Goal: Task Accomplishment & Management: Manage account settings

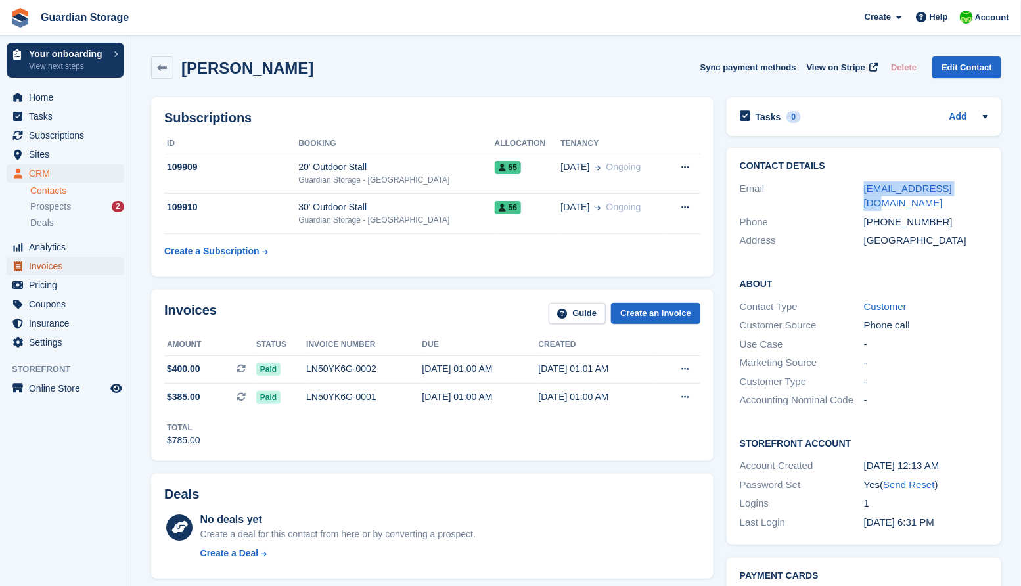
click at [45, 264] on span "Invoices" at bounding box center [68, 266] width 79 height 18
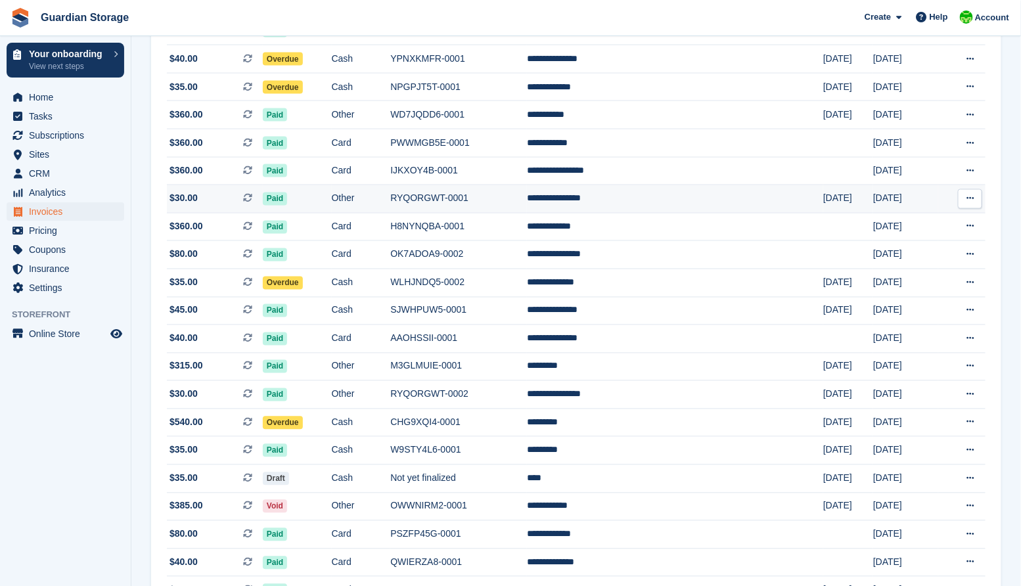
scroll to position [765, 0]
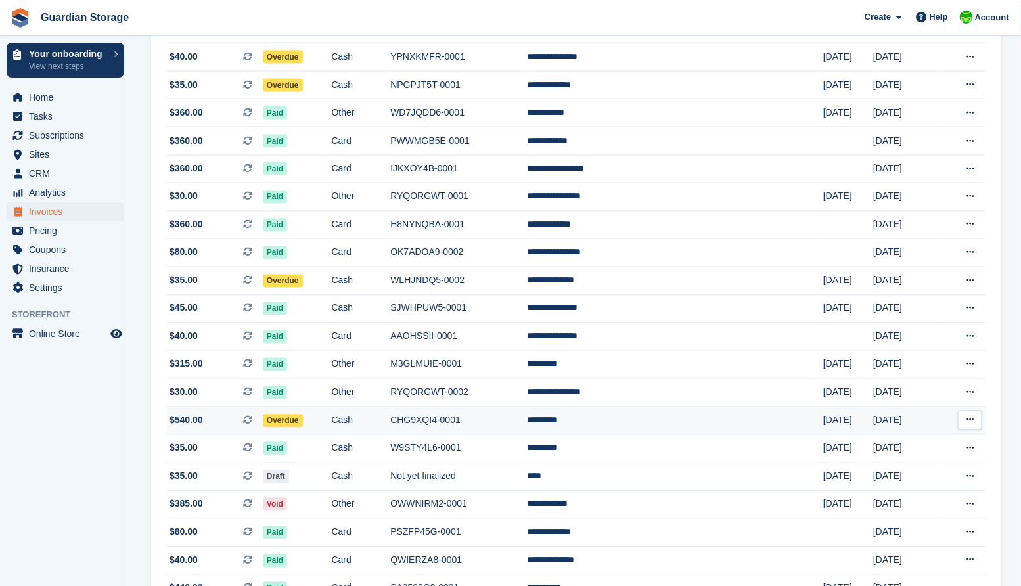
click at [191, 428] on span "$540.00" at bounding box center [186, 421] width 34 height 14
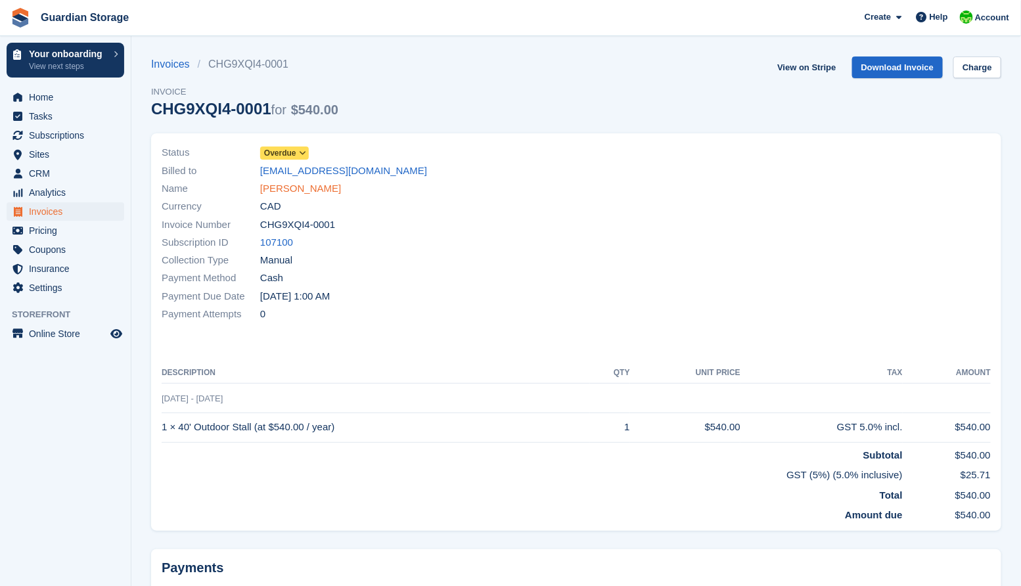
click at [294, 190] on link "Ken Danko" at bounding box center [300, 188] width 81 height 15
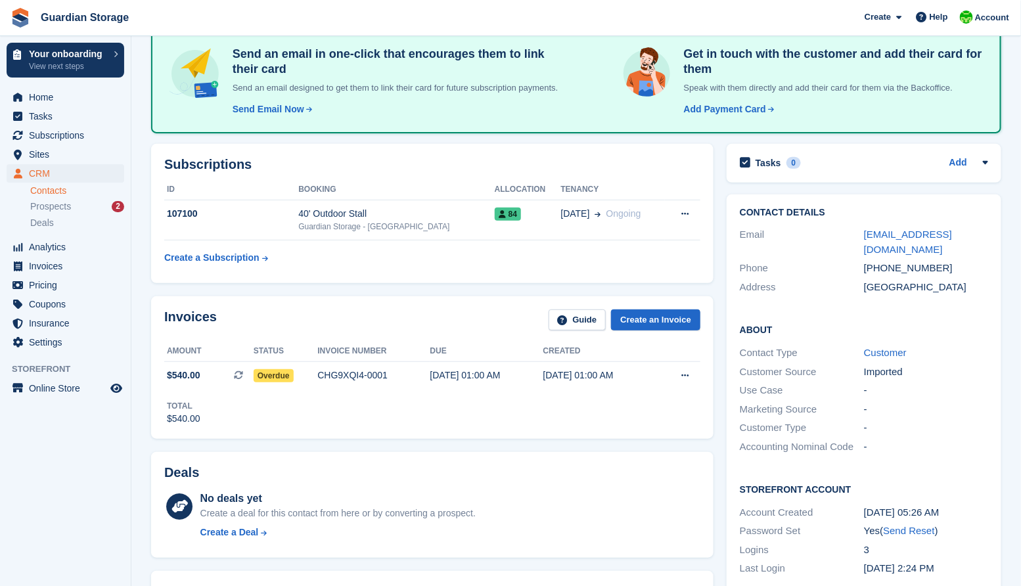
scroll to position [107, 0]
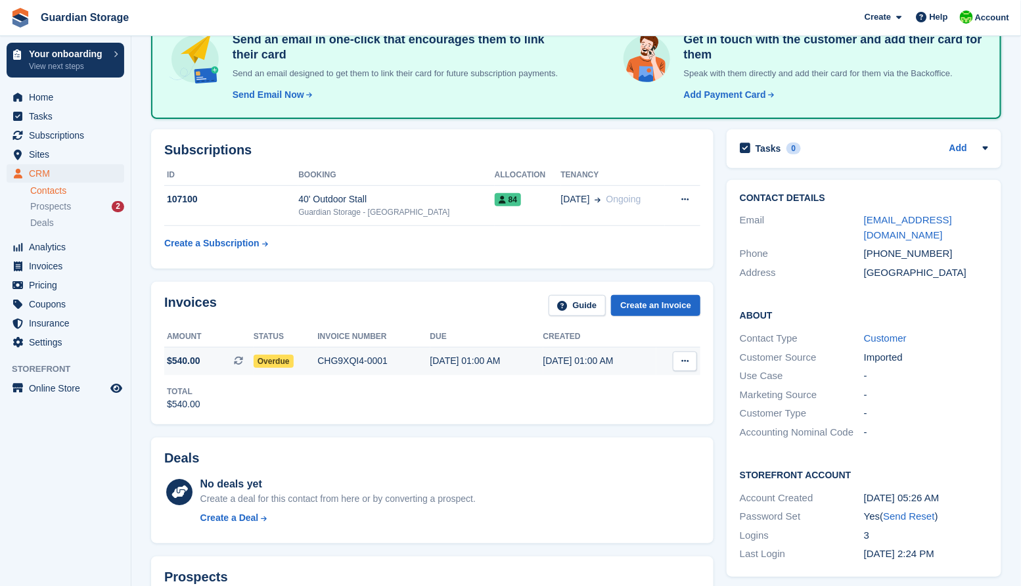
click at [682, 365] on icon at bounding box center [684, 361] width 7 height 9
click at [614, 445] on p "View Subscription" at bounding box center [634, 436] width 114 height 17
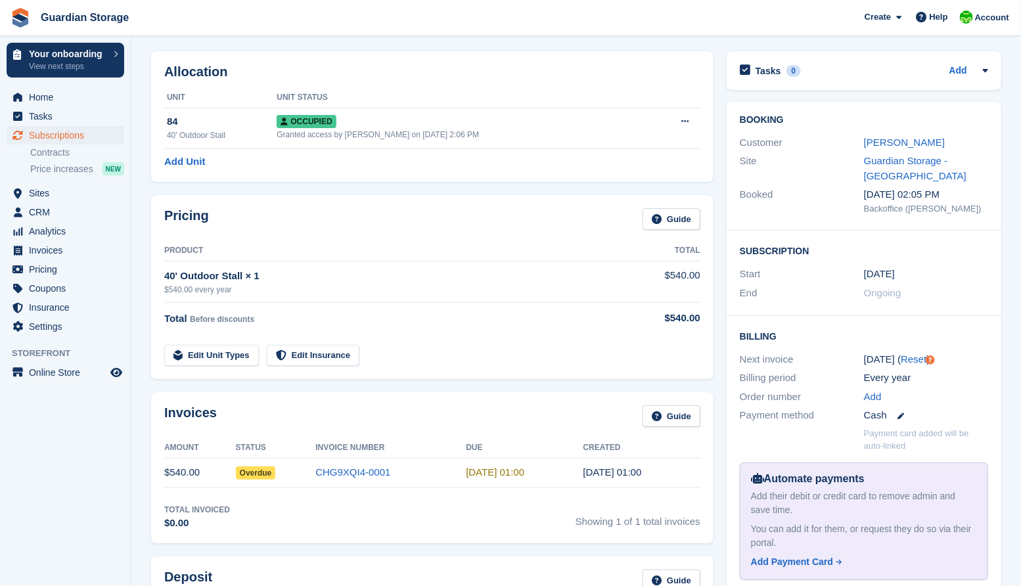
scroll to position [44, 0]
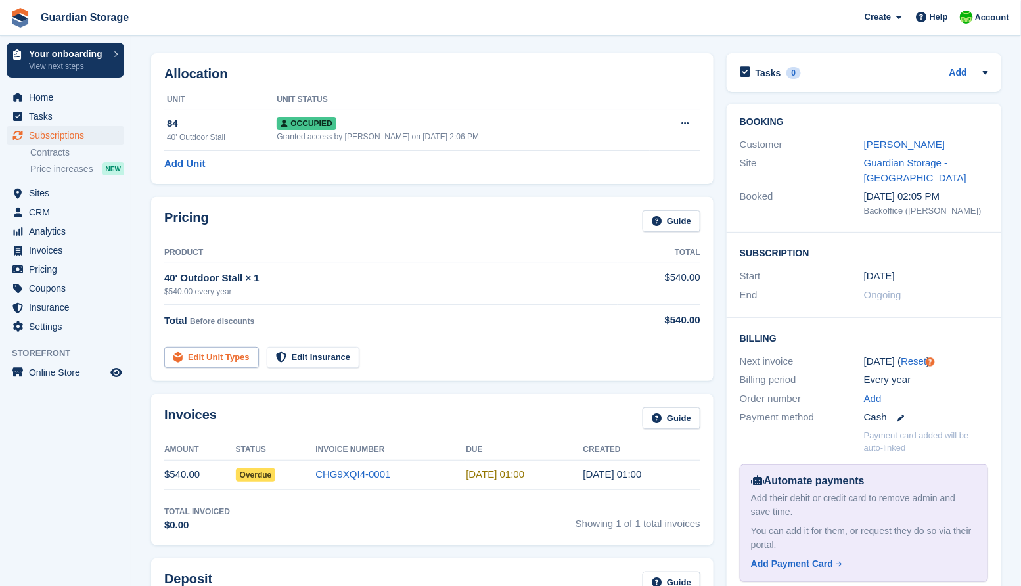
click at [241, 362] on link "Edit Unit Types" at bounding box center [211, 358] width 95 height 22
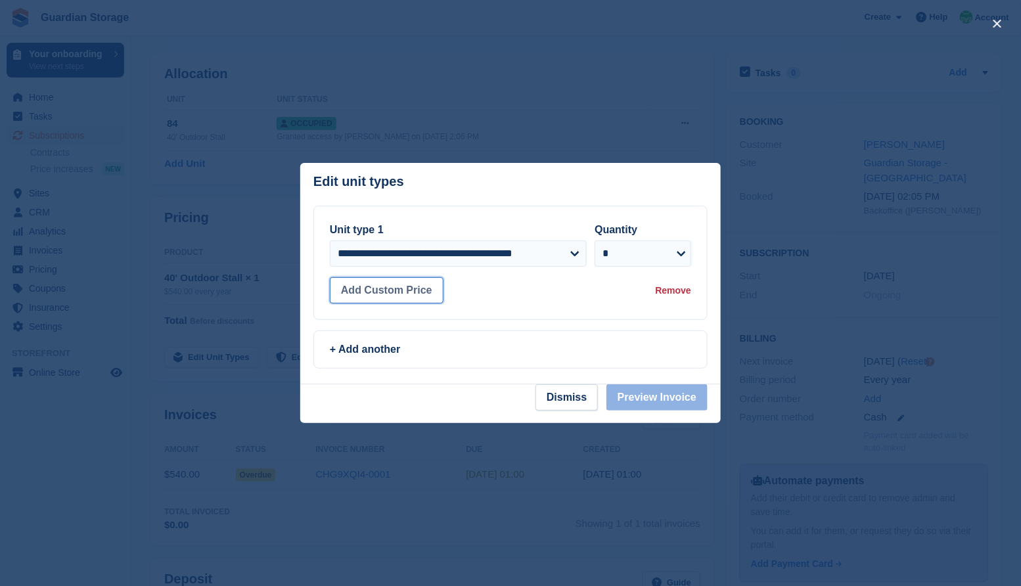
click at [406, 294] on button "Add Custom Price" at bounding box center [387, 290] width 114 height 26
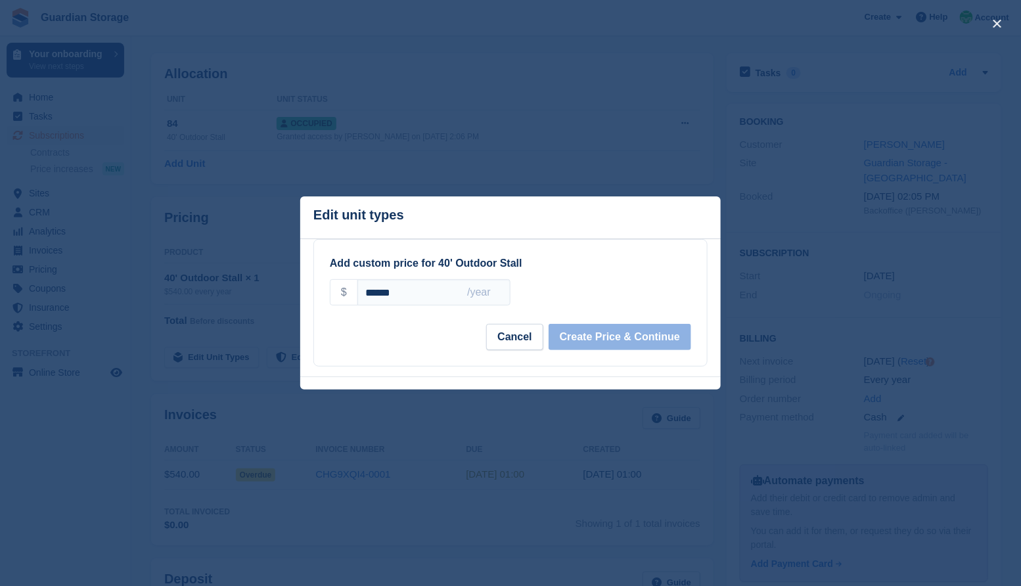
drag, startPoint x: 407, startPoint y: 293, endPoint x: 353, endPoint y: 293, distance: 53.9
click at [353, 293] on div "$ ****** /year" at bounding box center [420, 292] width 181 height 26
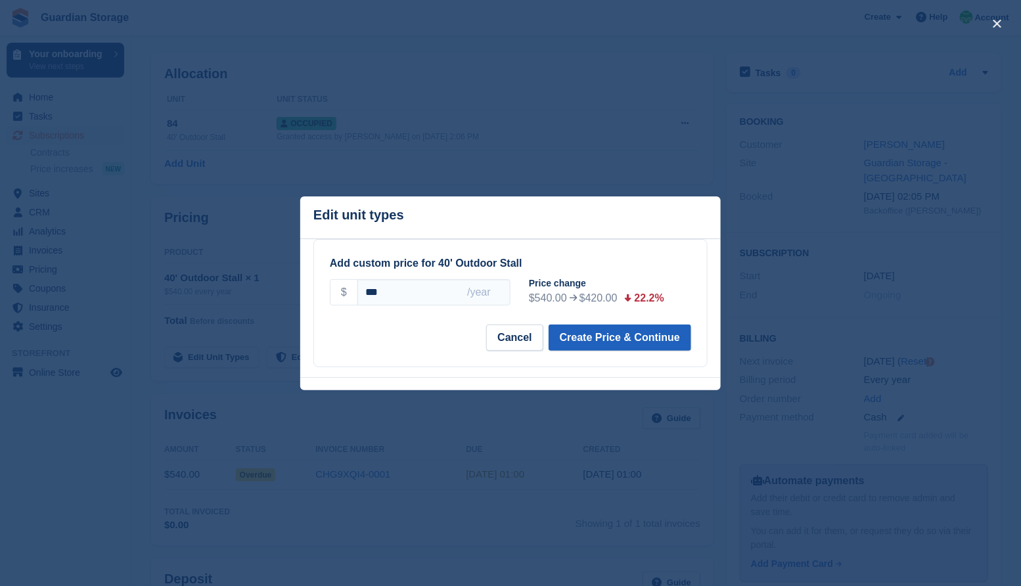
type input "***"
click at [608, 340] on button "Create Price & Continue" at bounding box center [620, 338] width 143 height 26
select select "*****"
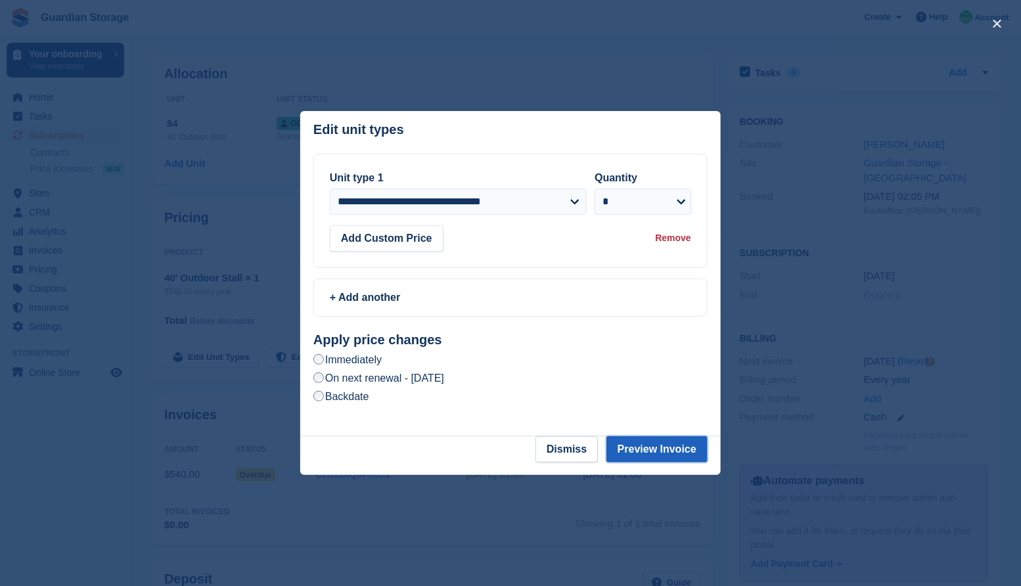
click at [664, 451] on button "Preview Invoice" at bounding box center [656, 449] width 101 height 26
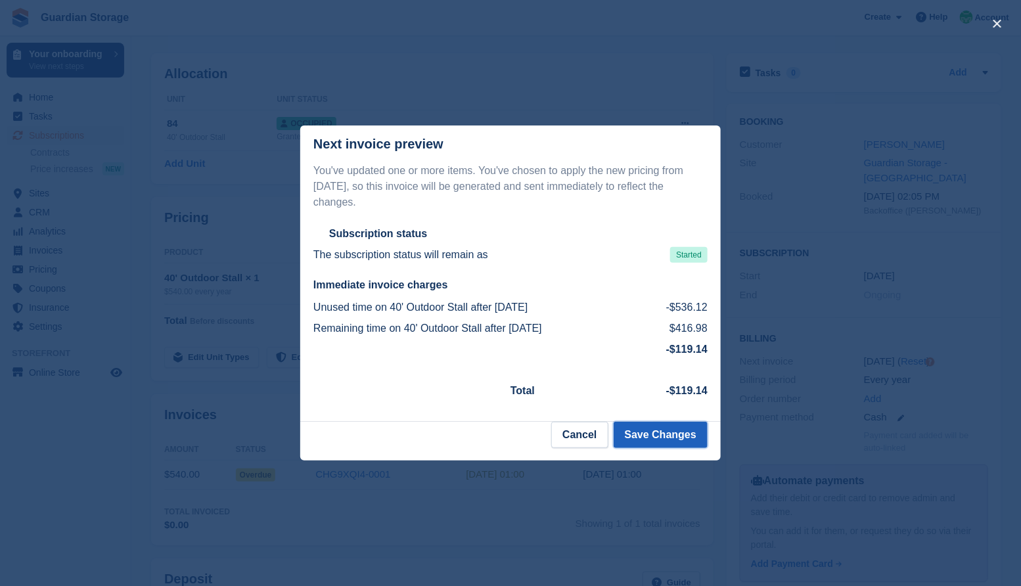
click at [645, 437] on button "Save Changes" at bounding box center [661, 435] width 94 height 26
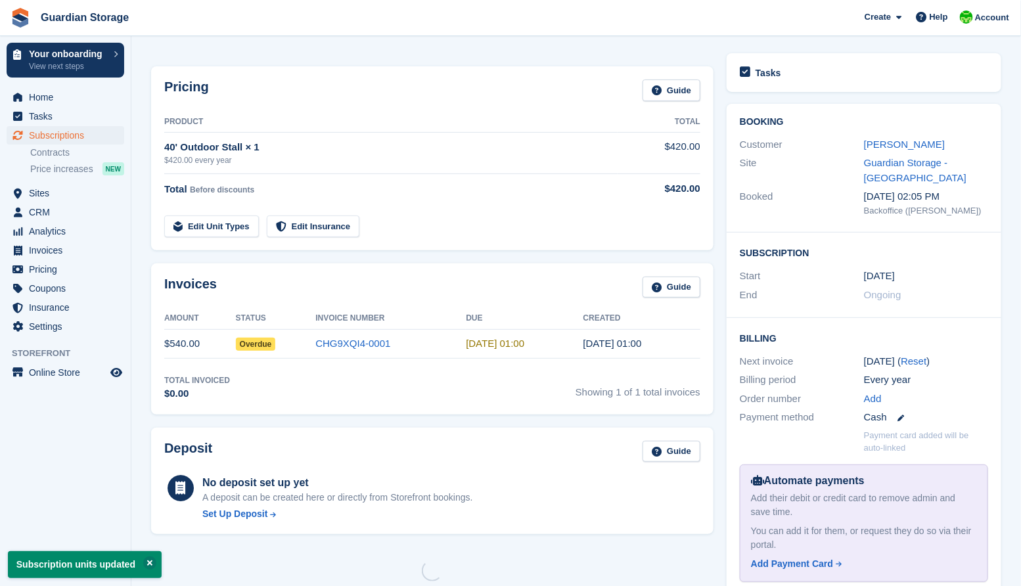
scroll to position [0, 0]
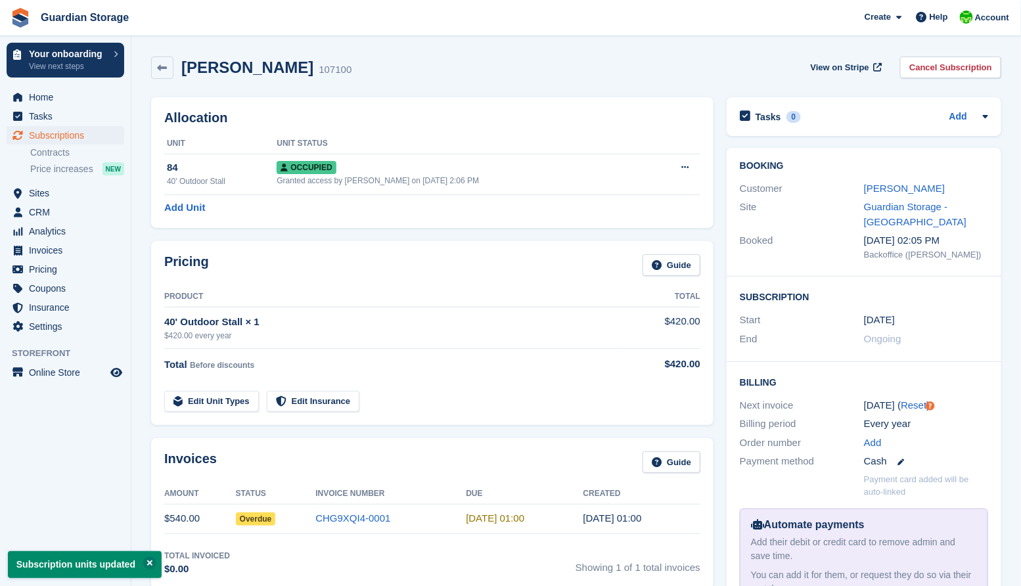
click at [261, 520] on span "Overdue" at bounding box center [256, 518] width 40 height 13
click at [351, 521] on link "CHG9XQI4-0001" at bounding box center [352, 517] width 75 height 11
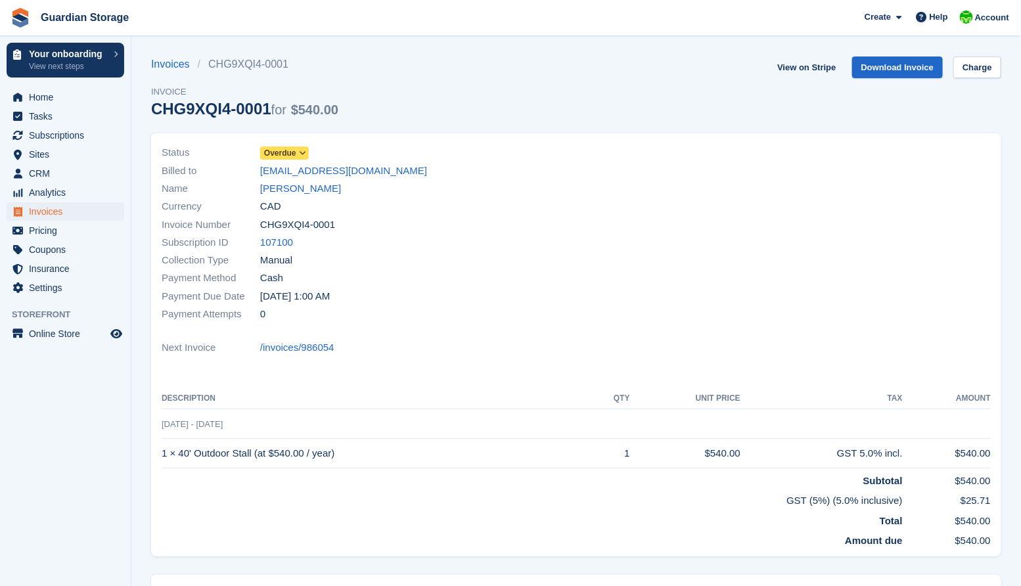
click at [299, 152] on span at bounding box center [303, 153] width 11 height 11
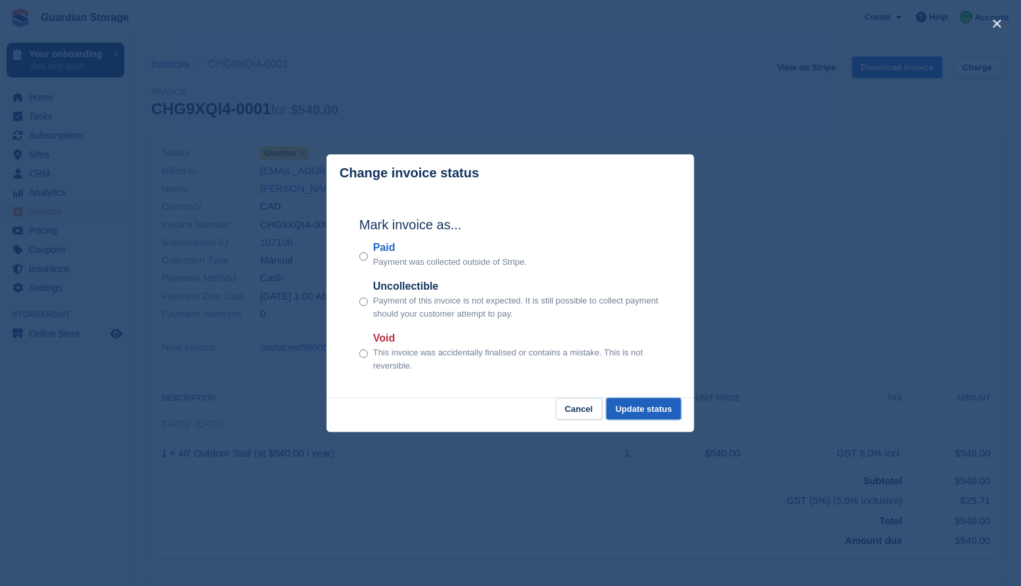
click at [637, 411] on button "Update status" at bounding box center [643, 409] width 75 height 22
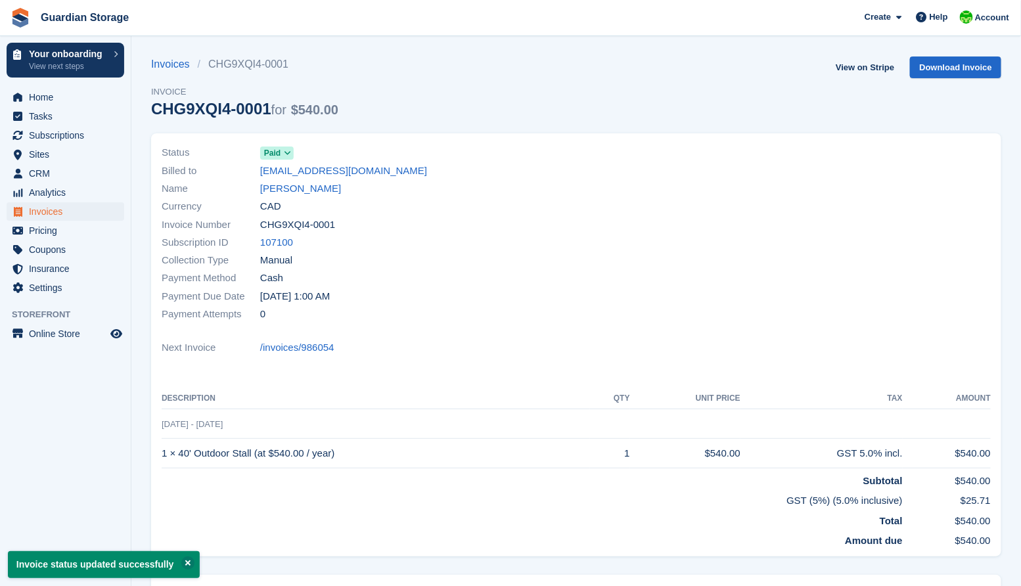
click at [453, 235] on div "Subscription ID 107100" at bounding box center [365, 243] width 407 height 18
click at [51, 100] on span "Home" at bounding box center [68, 97] width 79 height 18
